Goal: Ask a question

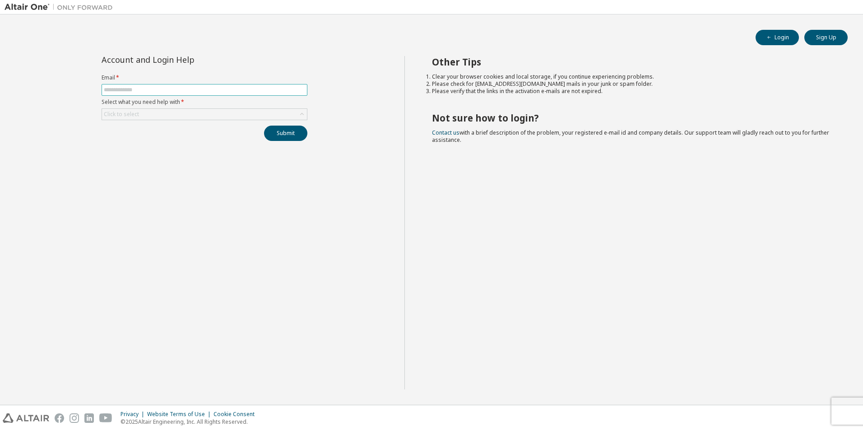
click at [146, 93] on input "text" at bounding box center [204, 89] width 201 height 7
type input "**********"
click at [148, 115] on div "Click to select" at bounding box center [204, 114] width 205 height 11
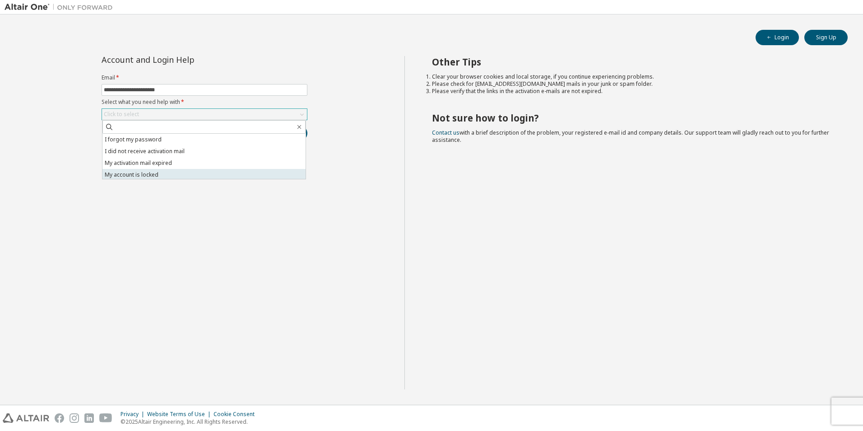
click at [155, 175] on li "My account is locked" at bounding box center [204, 175] width 203 height 12
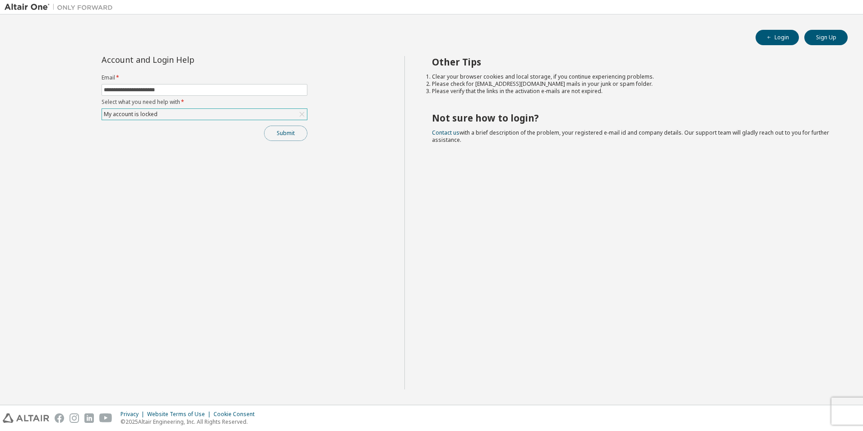
click at [302, 139] on button "Submit" at bounding box center [285, 133] width 43 height 15
click at [843, 407] on icon "button" at bounding box center [844, 405] width 5 height 5
